Goal: Task Accomplishment & Management: Manage account settings

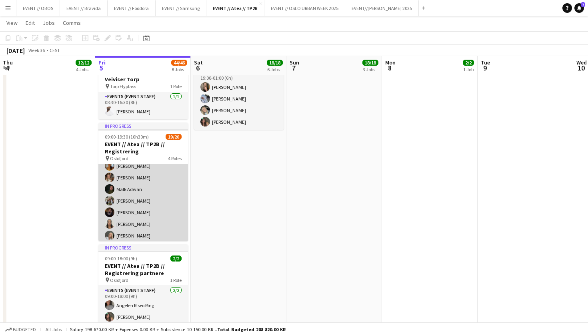
scroll to position [29, 0]
click at [152, 216] on app-card-role "Events (Event Staff) [DATE] 09:00-16:30 (7h30m) [PERSON_NAME] [PERSON_NAME] [PE…" at bounding box center [143, 195] width 90 height 120
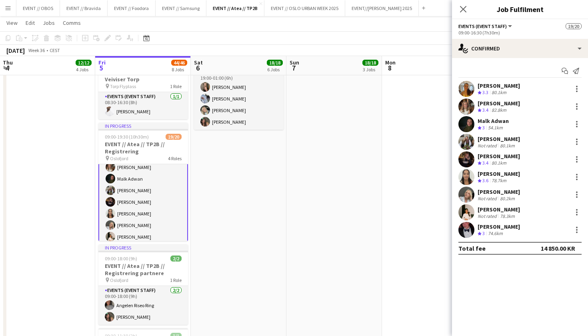
click at [468, 178] on app-user-avatar at bounding box center [467, 177] width 16 height 16
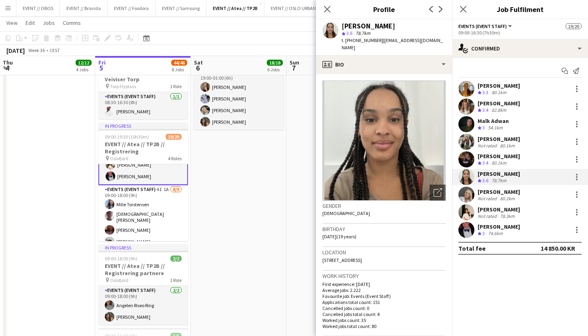
scroll to position [102, 0]
click at [471, 109] on app-user-avatar at bounding box center [467, 106] width 16 height 16
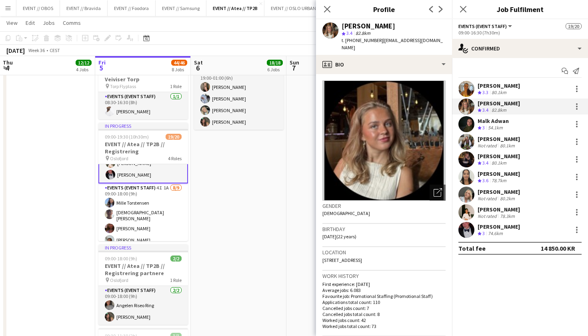
click at [467, 83] on app-user-avatar at bounding box center [467, 89] width 16 height 16
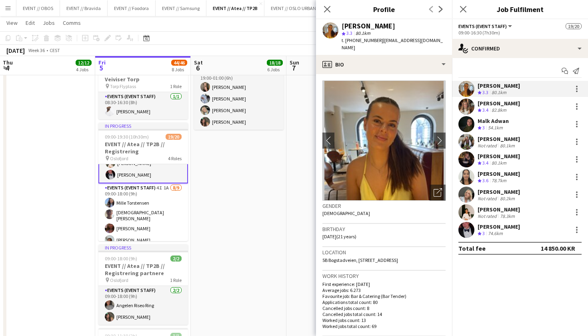
click at [468, 127] on app-user-avatar at bounding box center [467, 124] width 16 height 16
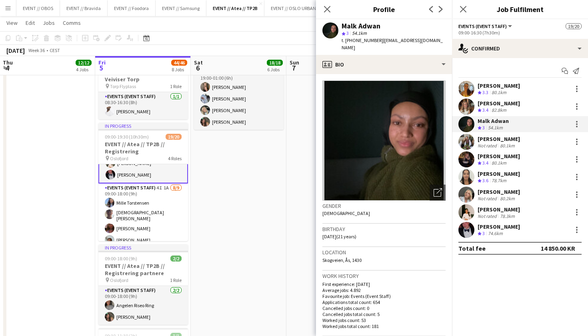
click at [468, 141] on app-user-avatar at bounding box center [467, 142] width 16 height 16
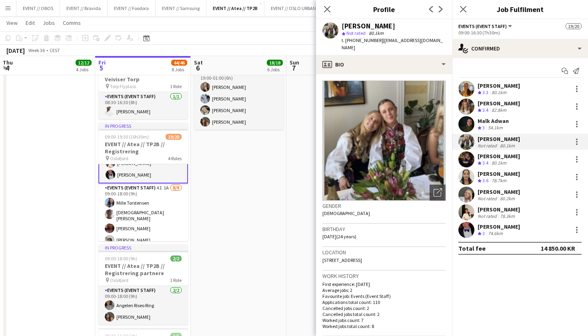
click at [471, 154] on app-user-avatar at bounding box center [467, 159] width 16 height 16
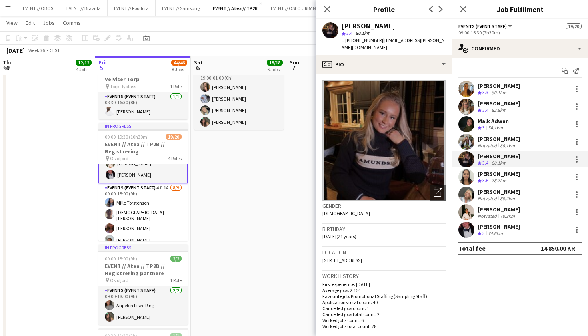
click at [471, 174] on app-user-avatar at bounding box center [467, 177] width 16 height 16
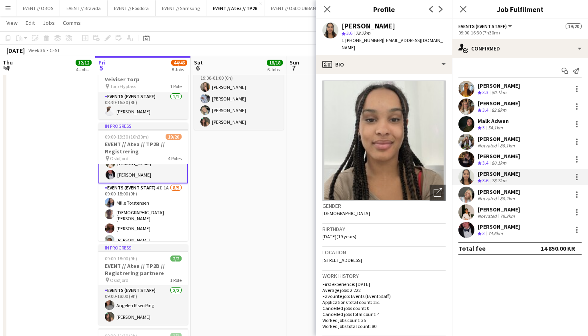
click at [470, 193] on app-user-avatar at bounding box center [467, 195] width 16 height 16
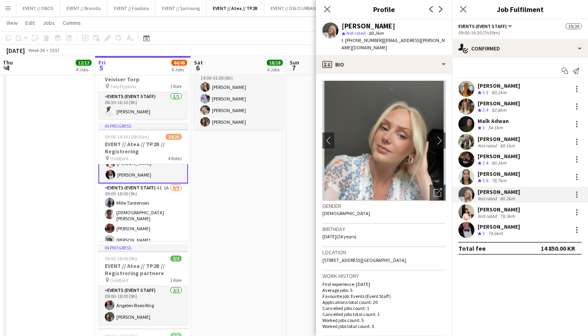
click at [471, 212] on app-user-avatar at bounding box center [467, 212] width 16 height 16
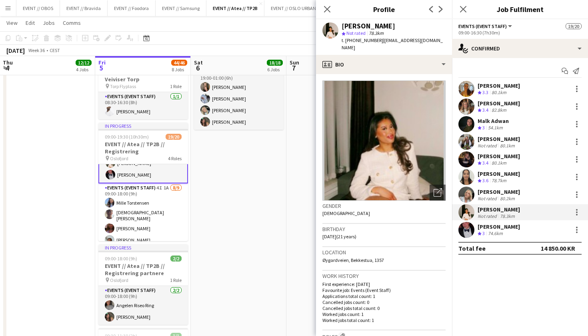
click at [469, 222] on app-user-avatar at bounding box center [467, 230] width 16 height 16
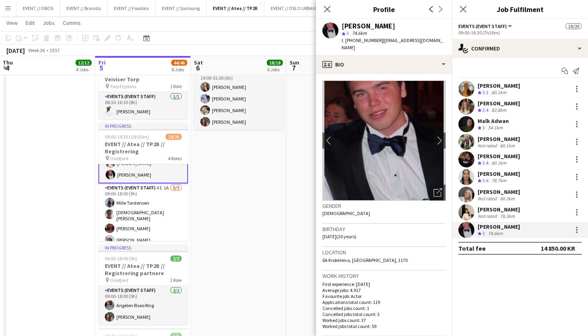
click at [466, 182] on app-user-avatar at bounding box center [467, 177] width 16 height 16
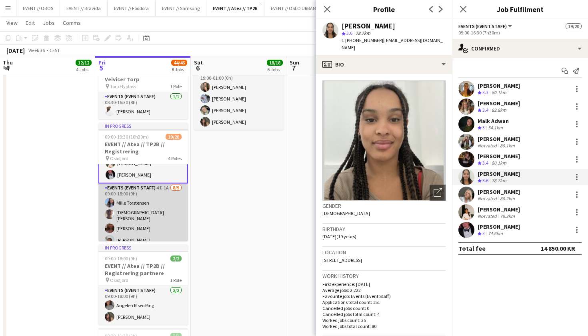
click at [152, 221] on app-card-role "Events (Event Staff) 4I 1A [DATE] 09:00-18:00 (9h) [PERSON_NAME] [PERSON_NAME] …" at bounding box center [143, 244] width 90 height 122
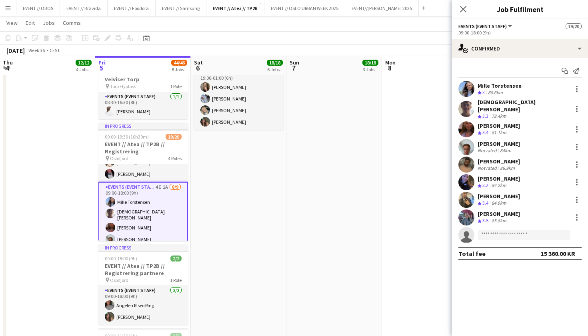
click at [469, 72] on div "Start chat Send notification" at bounding box center [520, 70] width 123 height 13
click at [471, 86] on app-user-avatar at bounding box center [467, 89] width 16 height 16
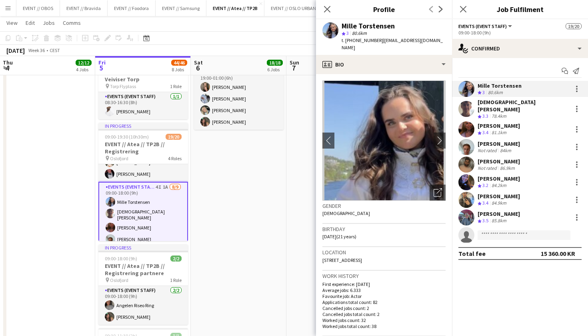
click at [468, 209] on app-user-avatar at bounding box center [467, 217] width 16 height 16
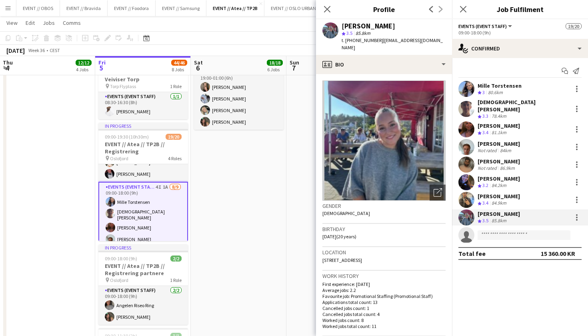
click at [258, 218] on app-date-cell "08:00-22:00 (14h) 4/4 EVENT // Atea // TP2B // Partnere // Runner pin Oslofjord…" at bounding box center [239, 3] width 96 height 813
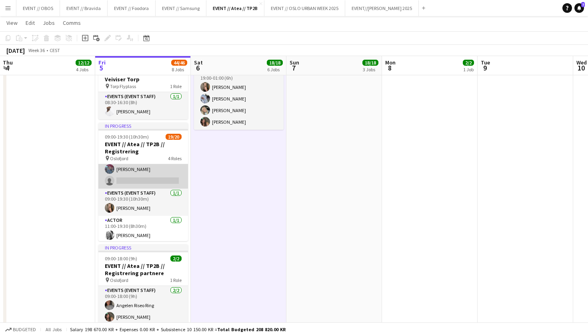
scroll to position [218, 0]
click at [66, 206] on app-date-cell "08:00-18:00 (10h) 3/3 EVENT // Atea // TP2B // Dekorering og backstage oppsett …" at bounding box center [48, 3] width 96 height 813
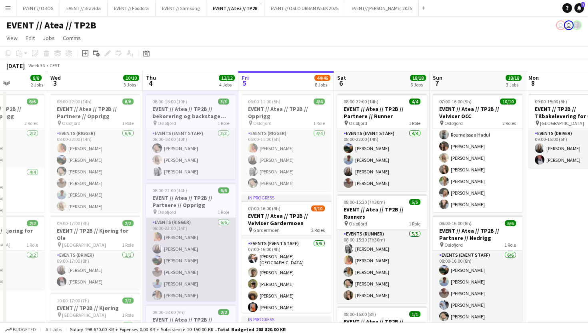
scroll to position [0, 0]
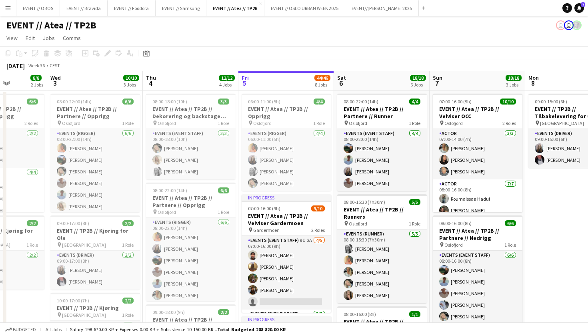
click at [259, 36] on app-page-menu "View Day view expanded Day view collapsed Month view Date picker Jump to [DATE]…" at bounding box center [294, 38] width 588 height 15
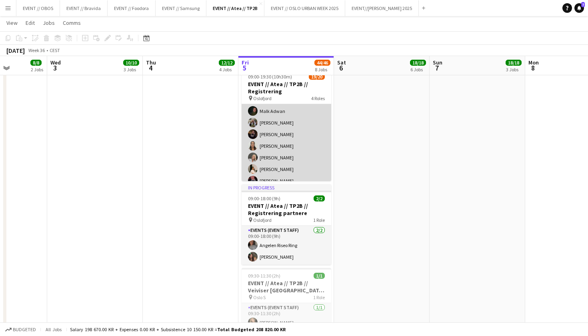
scroll to position [36, 0]
click at [255, 152] on app-user-avatar at bounding box center [253, 157] width 10 height 10
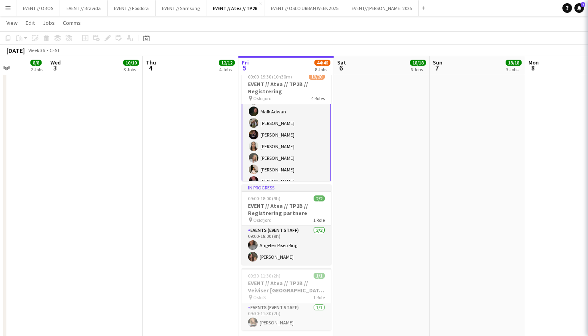
scroll to position [0, 239]
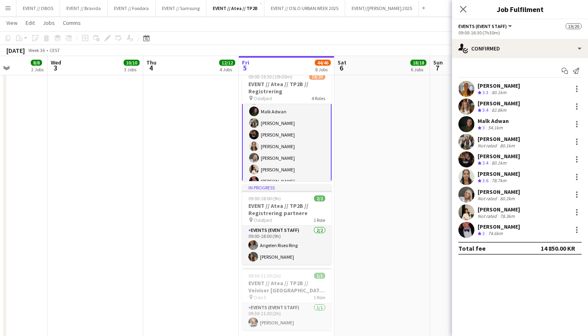
click at [453, 232] on div "[PERSON_NAME] Crew rating 3 74.6km" at bounding box center [520, 230] width 136 height 16
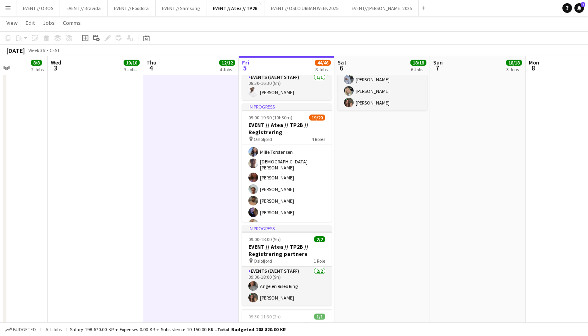
scroll to position [138, 0]
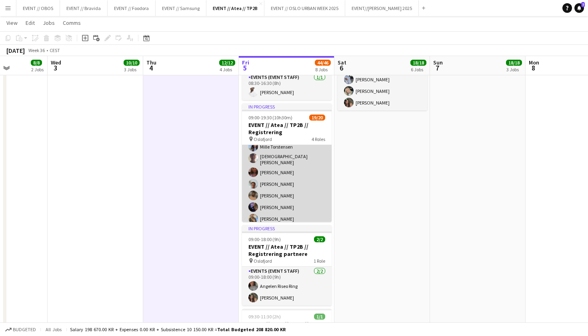
click at [294, 186] on app-card-role "Events (Event Staff) 4I 1A [DATE] 09:00-18:00 (9h) [PERSON_NAME] [PERSON_NAME] …" at bounding box center [287, 188] width 90 height 122
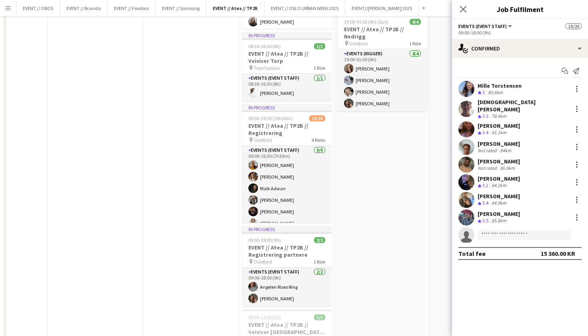
scroll to position [0, 0]
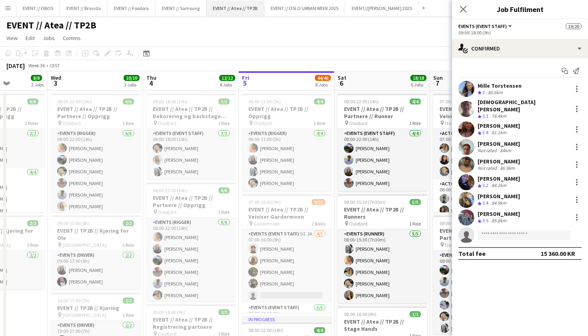
click at [219, 10] on button "EVENT // Atea // TP2B Close" at bounding box center [236, 8] width 58 height 16
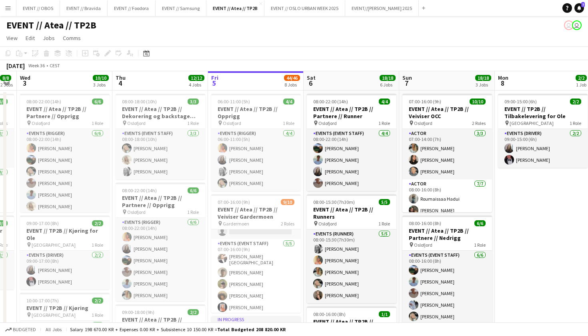
click at [207, 34] on app-page-menu "View Day view expanded Day view collapsed Month view Date picker Jump to [DATE]…" at bounding box center [294, 38] width 588 height 15
